Goal: Task Accomplishment & Management: Manage account settings

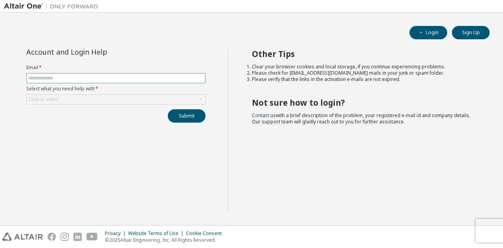
click at [111, 78] on input "text" at bounding box center [115, 78] width 175 height 6
type input "**********"
click at [106, 97] on div "Click to select" at bounding box center [116, 99] width 178 height 9
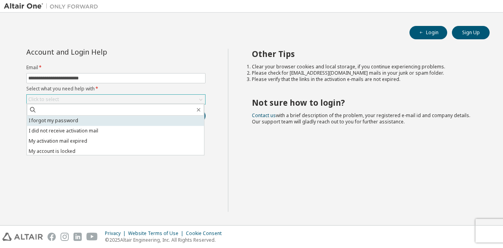
click at [84, 119] on li "I forgot my password" at bounding box center [115, 121] width 177 height 10
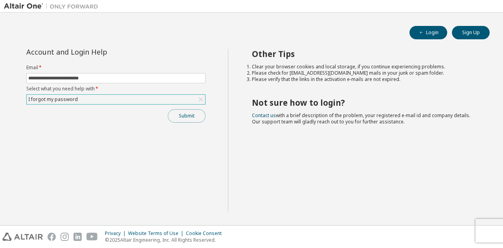
click at [177, 116] on button "Submit" at bounding box center [187, 115] width 38 height 13
click at [111, 96] on div "I forgot my password" at bounding box center [116, 99] width 178 height 9
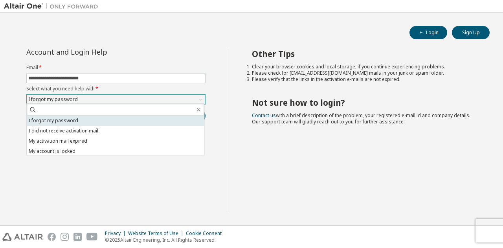
click at [98, 118] on li "I forgot my password" at bounding box center [115, 121] width 177 height 10
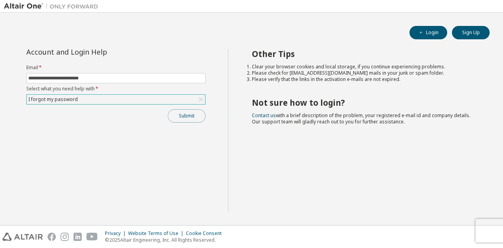
click at [175, 114] on button "Submit" at bounding box center [187, 115] width 38 height 13
drag, startPoint x: 145, startPoint y: 133, endPoint x: 141, endPoint y: 129, distance: 5.8
click at [141, 129] on div "**********" at bounding box center [116, 130] width 224 height 163
click at [186, 114] on button "Submit" at bounding box center [187, 115] width 38 height 13
click at [430, 36] on button "Login" at bounding box center [429, 32] width 38 height 13
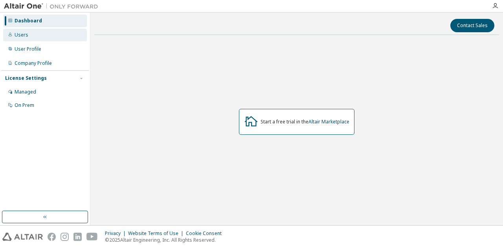
click at [42, 39] on div "Users" at bounding box center [45, 35] width 84 height 13
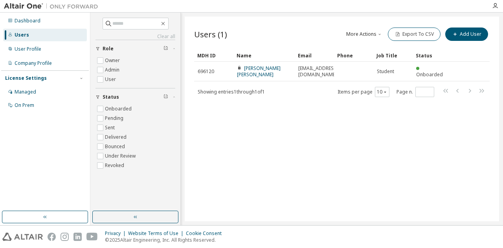
click at [50, 57] on div "Dashboard Users User Profile Company Profile License Settings Managed On Prem" at bounding box center [45, 63] width 88 height 99
click at [46, 59] on div "Company Profile" at bounding box center [45, 63] width 84 height 13
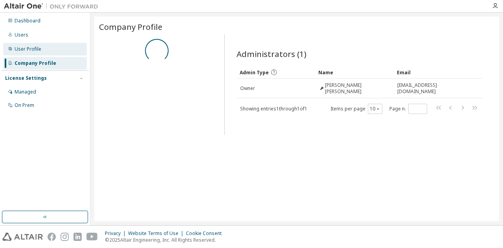
click at [45, 48] on div "User Profile" at bounding box center [45, 49] width 84 height 13
